Goal: Find specific page/section: Find specific page/section

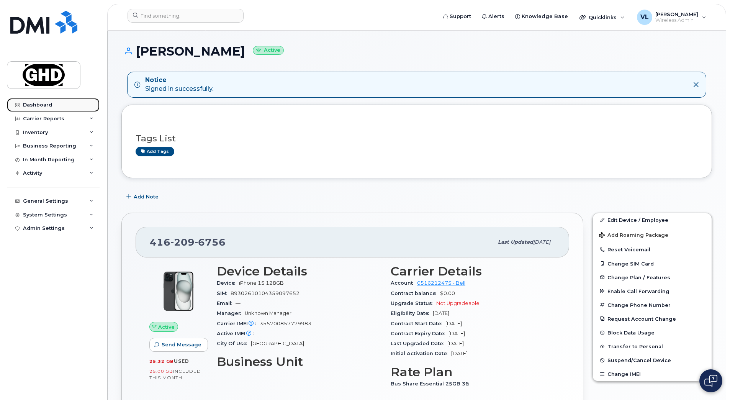
click at [41, 100] on link "Dashboard" at bounding box center [53, 105] width 93 height 14
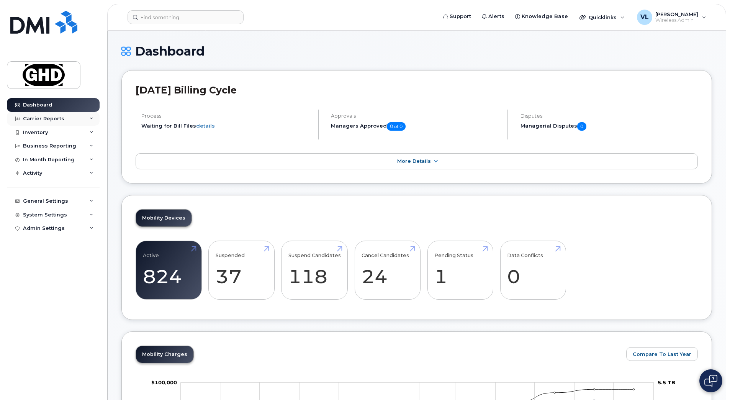
click at [56, 120] on div "Carrier Reports" at bounding box center [43, 119] width 41 height 6
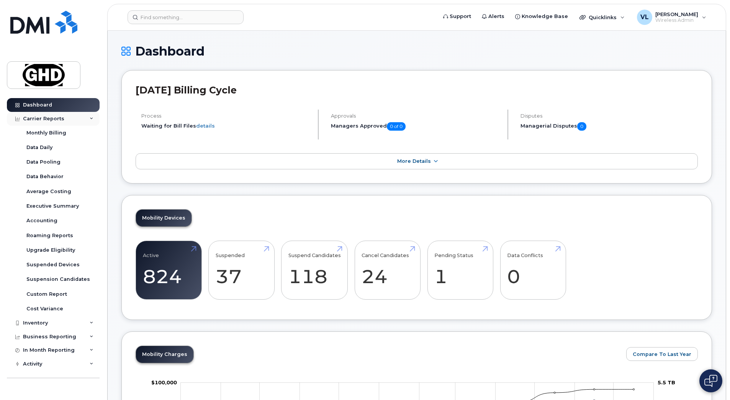
click at [54, 118] on div "Carrier Reports" at bounding box center [43, 119] width 41 height 6
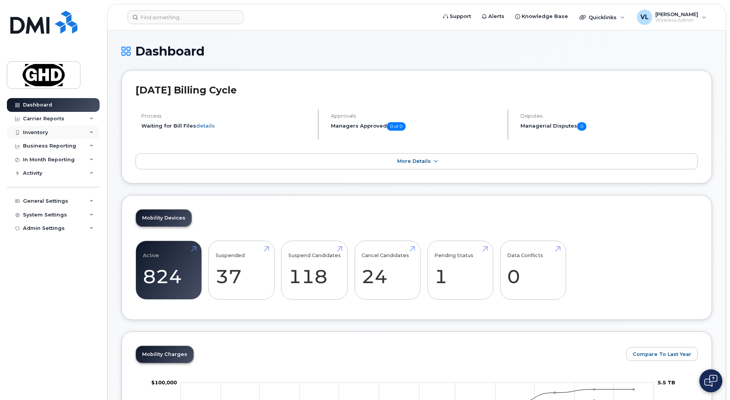
click at [53, 130] on div "Inventory" at bounding box center [53, 133] width 93 height 14
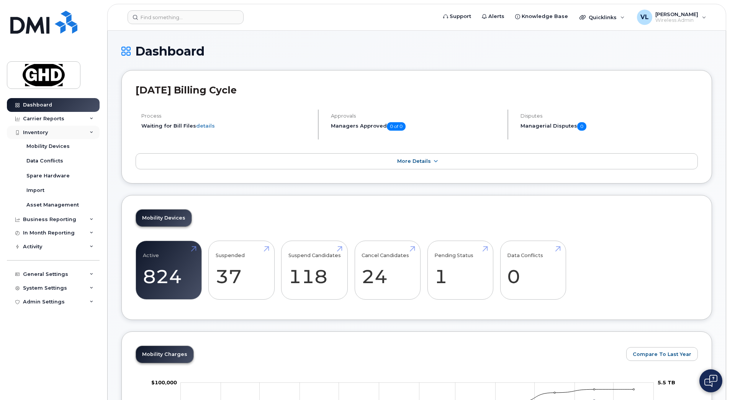
click at [53, 130] on div "Inventory" at bounding box center [53, 133] width 93 height 14
